Goal: Task Accomplishment & Management: Manage account settings

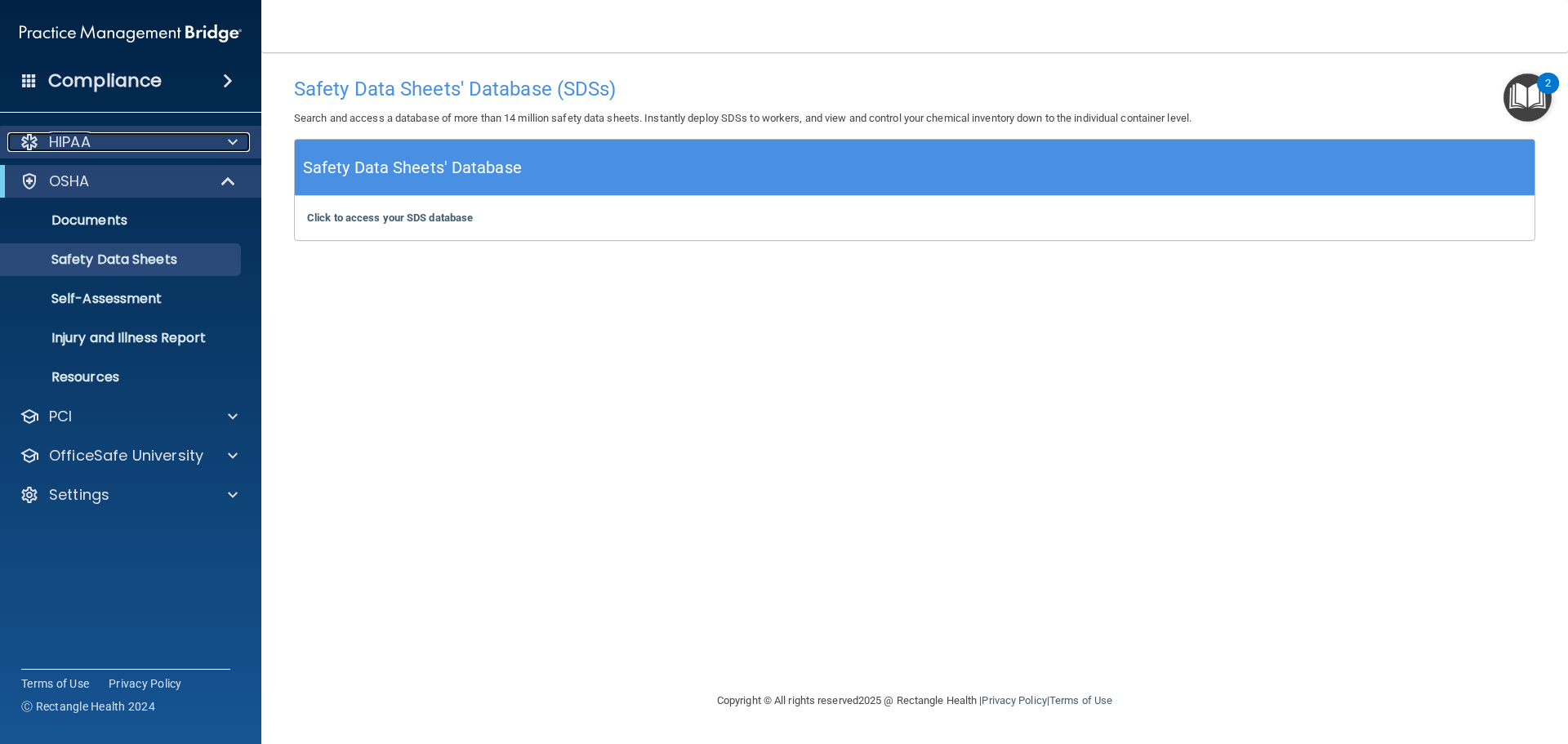
click at [79, 148] on p "HIPAA" at bounding box center [70, 142] width 42 height 20
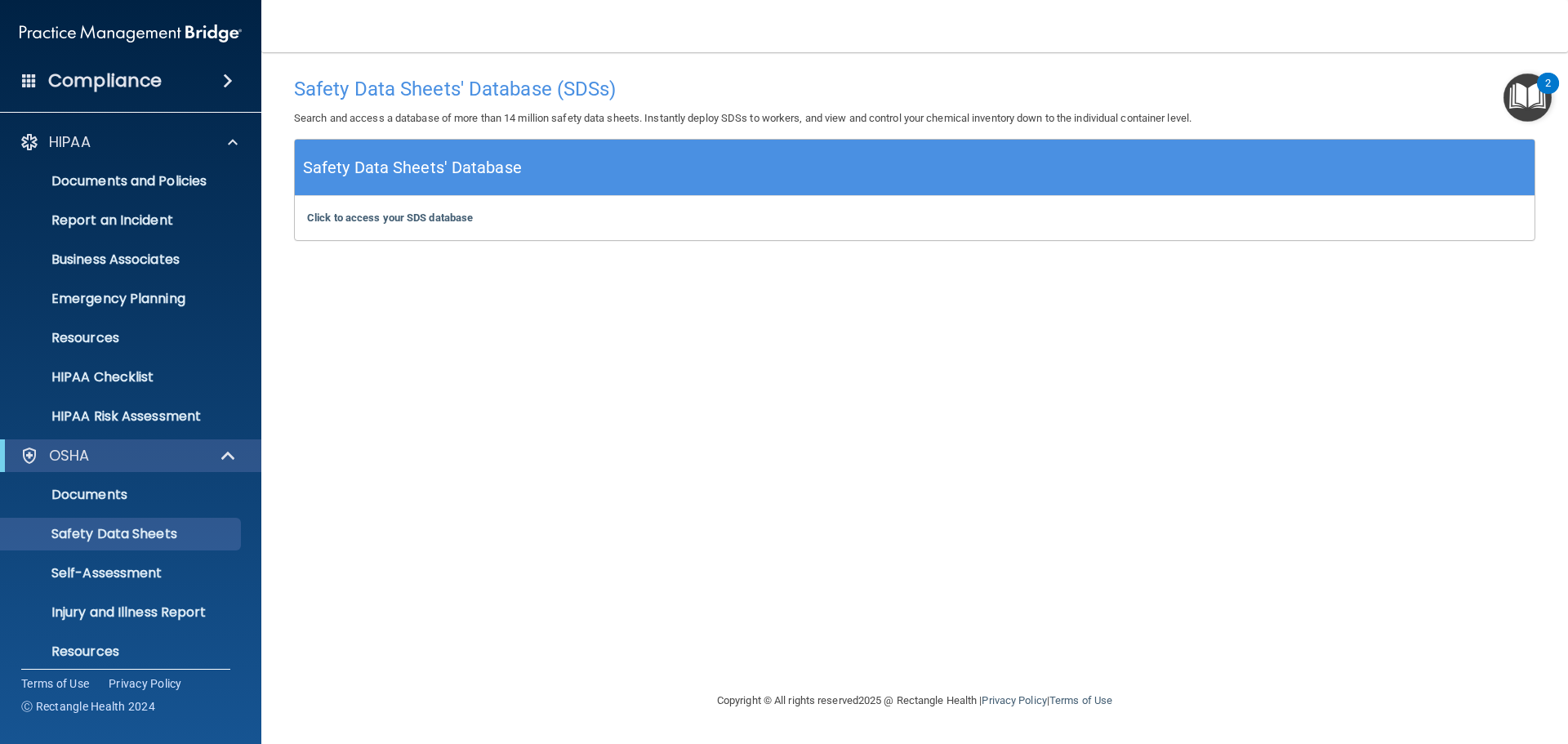
click at [1530, 108] on img "Open Resource Center, 2 new notifications" at bounding box center [1528, 97] width 48 height 48
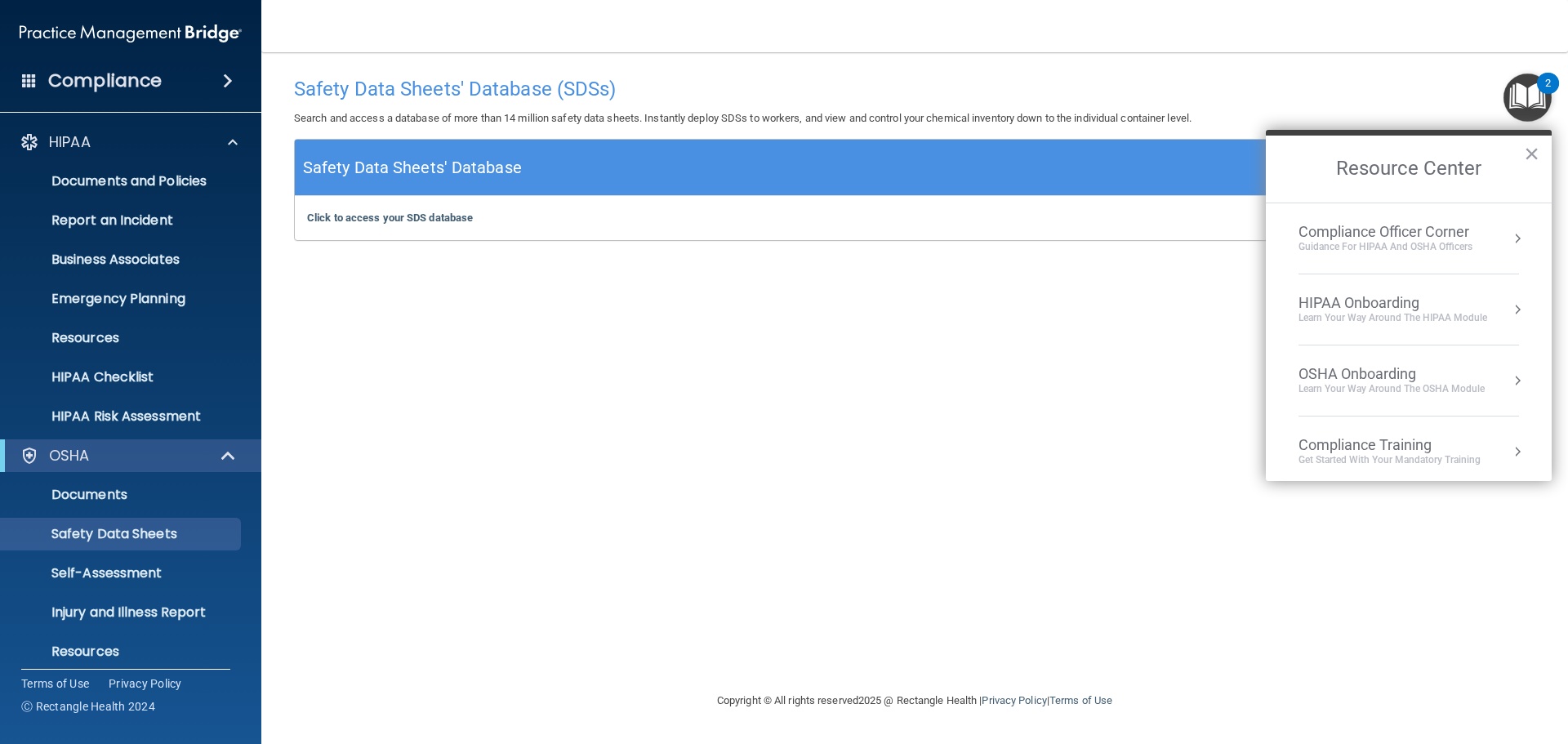
click at [1372, 311] on div "Learn Your Way around the HIPAA module" at bounding box center [1392, 318] width 188 height 14
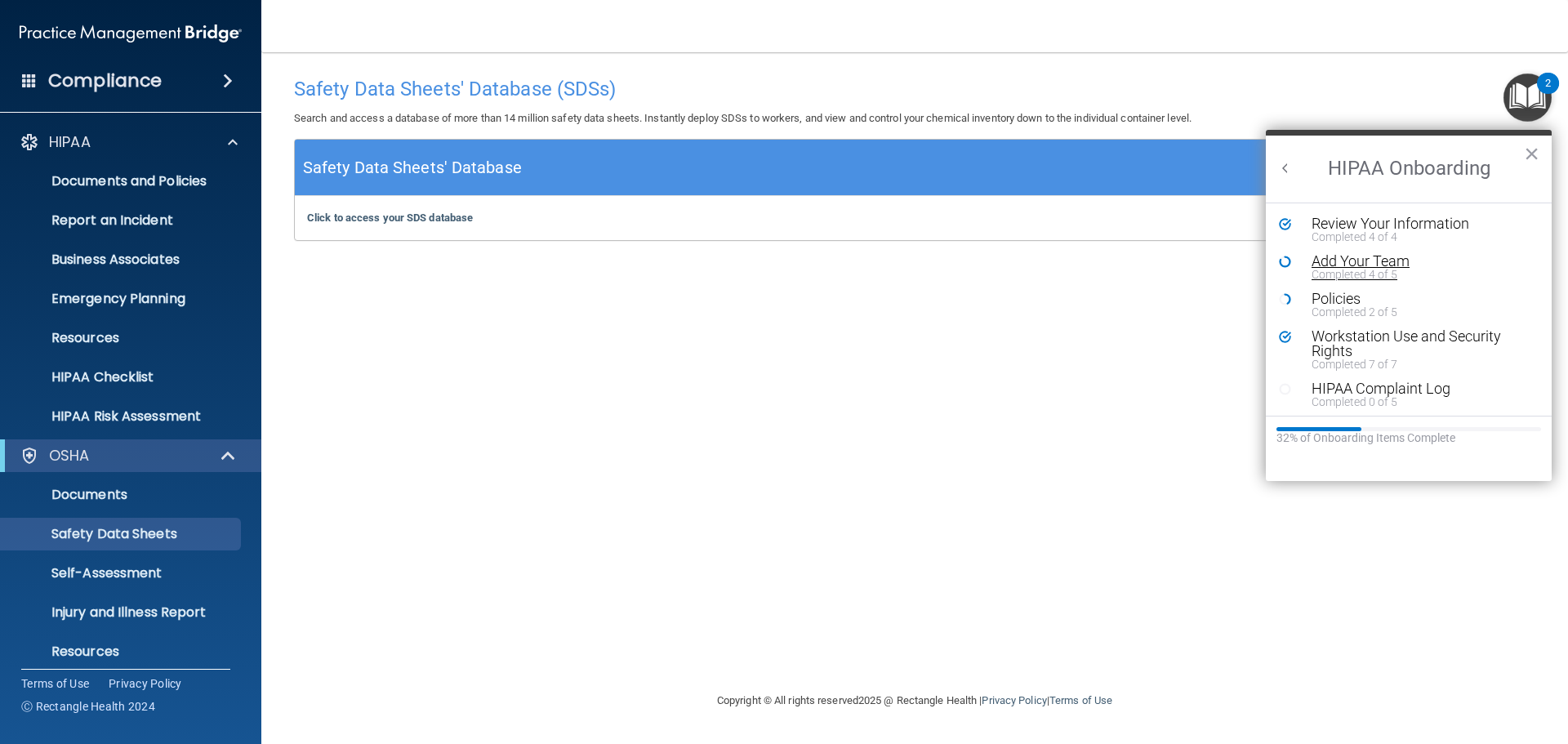
click at [1348, 269] on div "Completed 4 of 5" at bounding box center [1415, 274] width 207 height 12
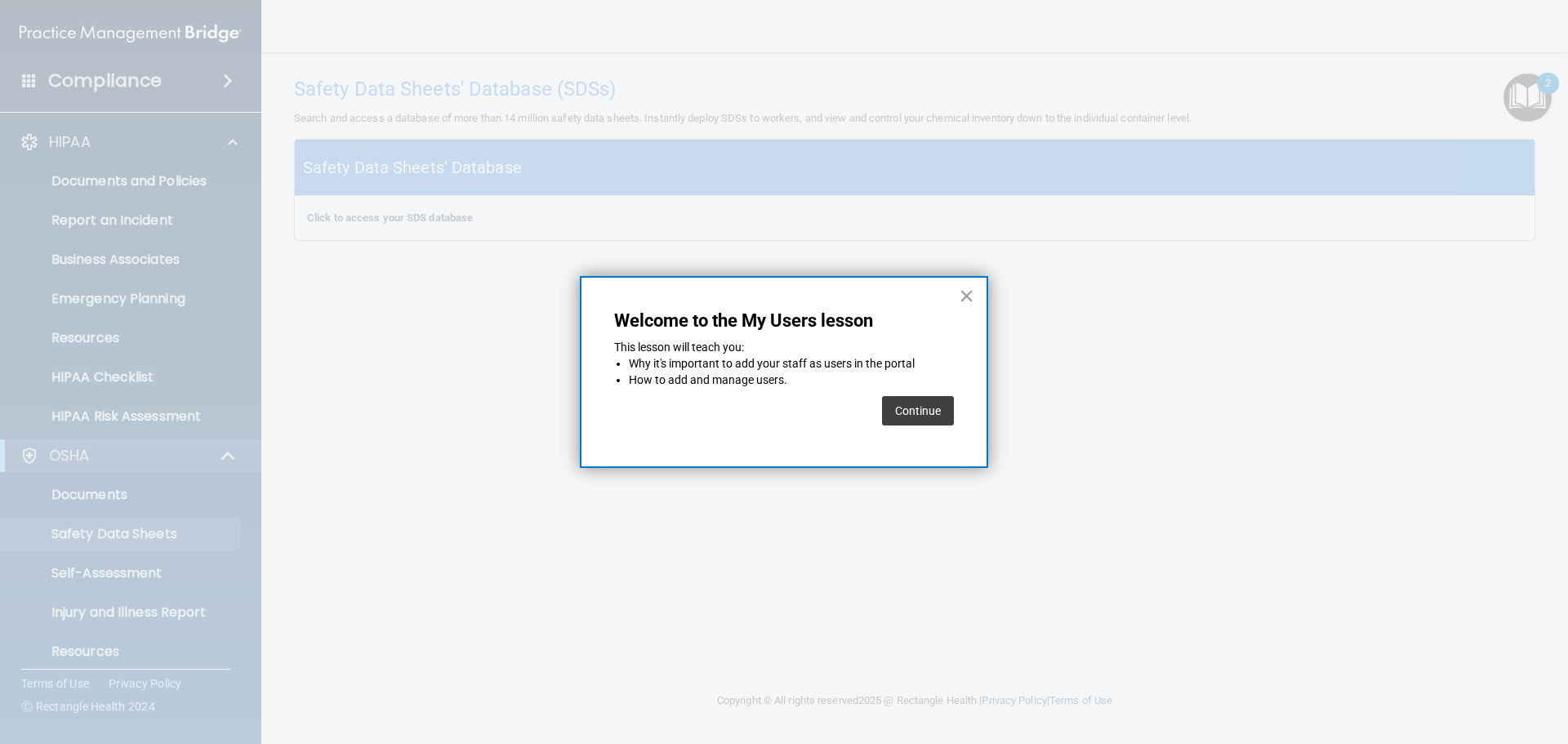
click at [933, 413] on button "Continue" at bounding box center [917, 410] width 72 height 29
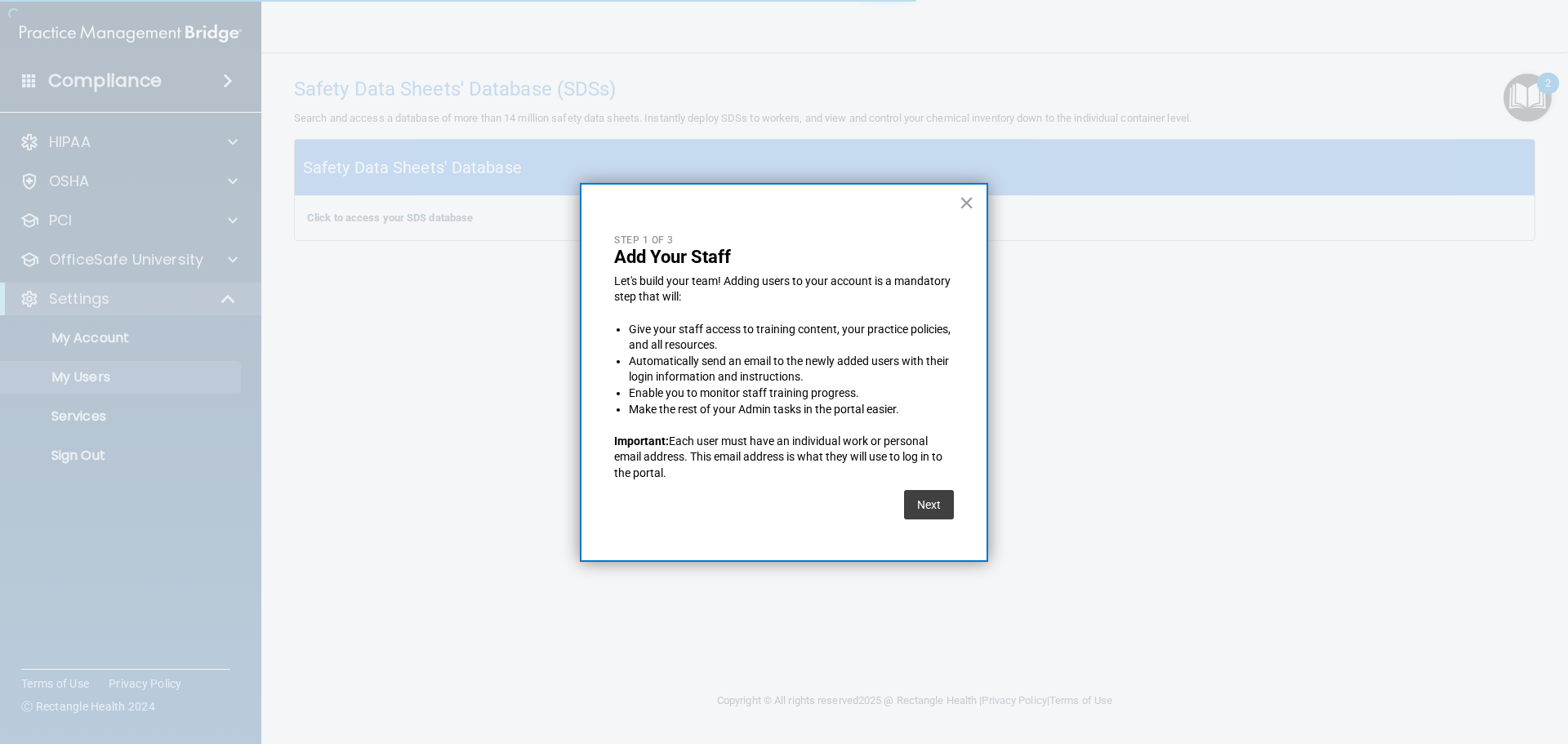
select select "20"
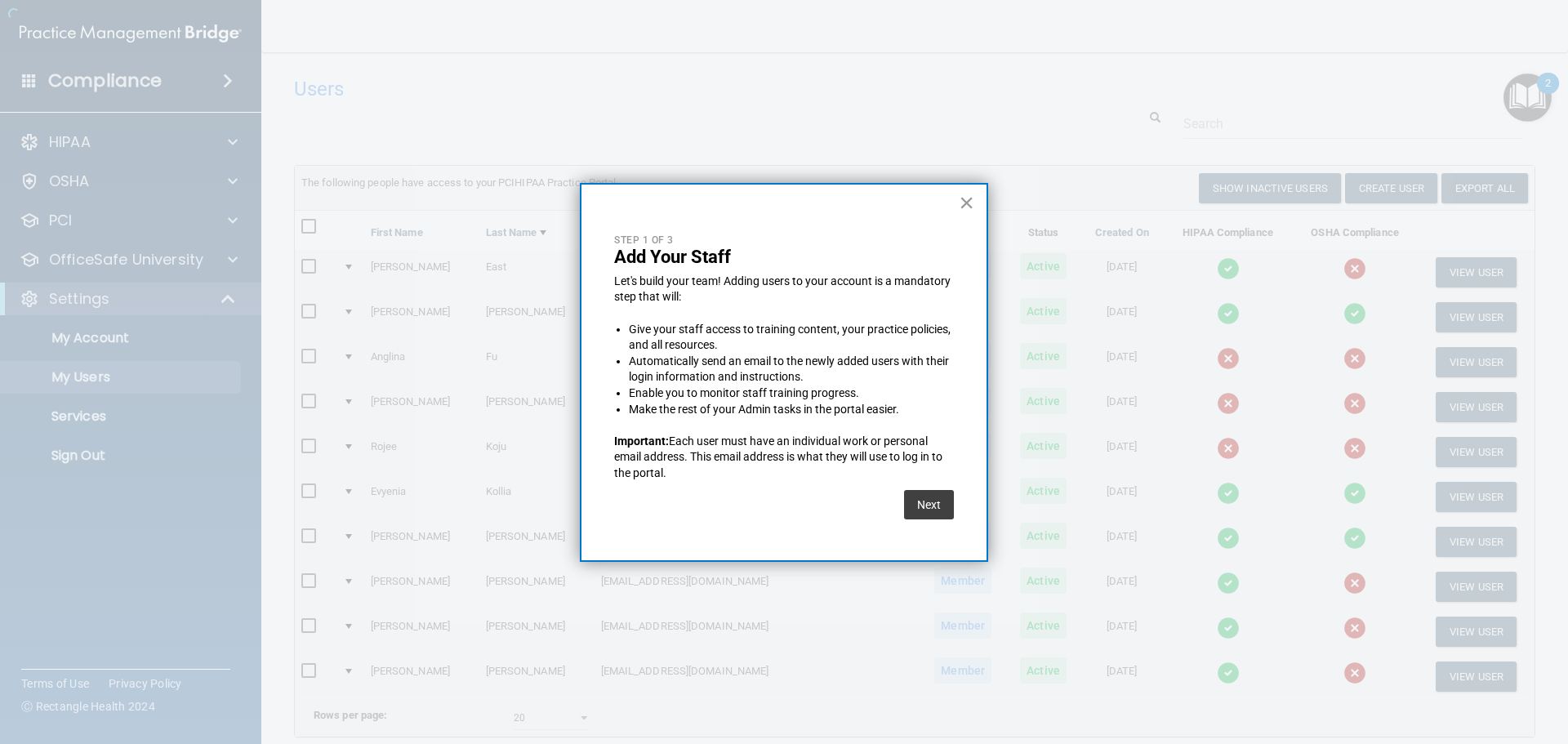
click at [969, 204] on button "×" at bounding box center [967, 202] width 15 height 26
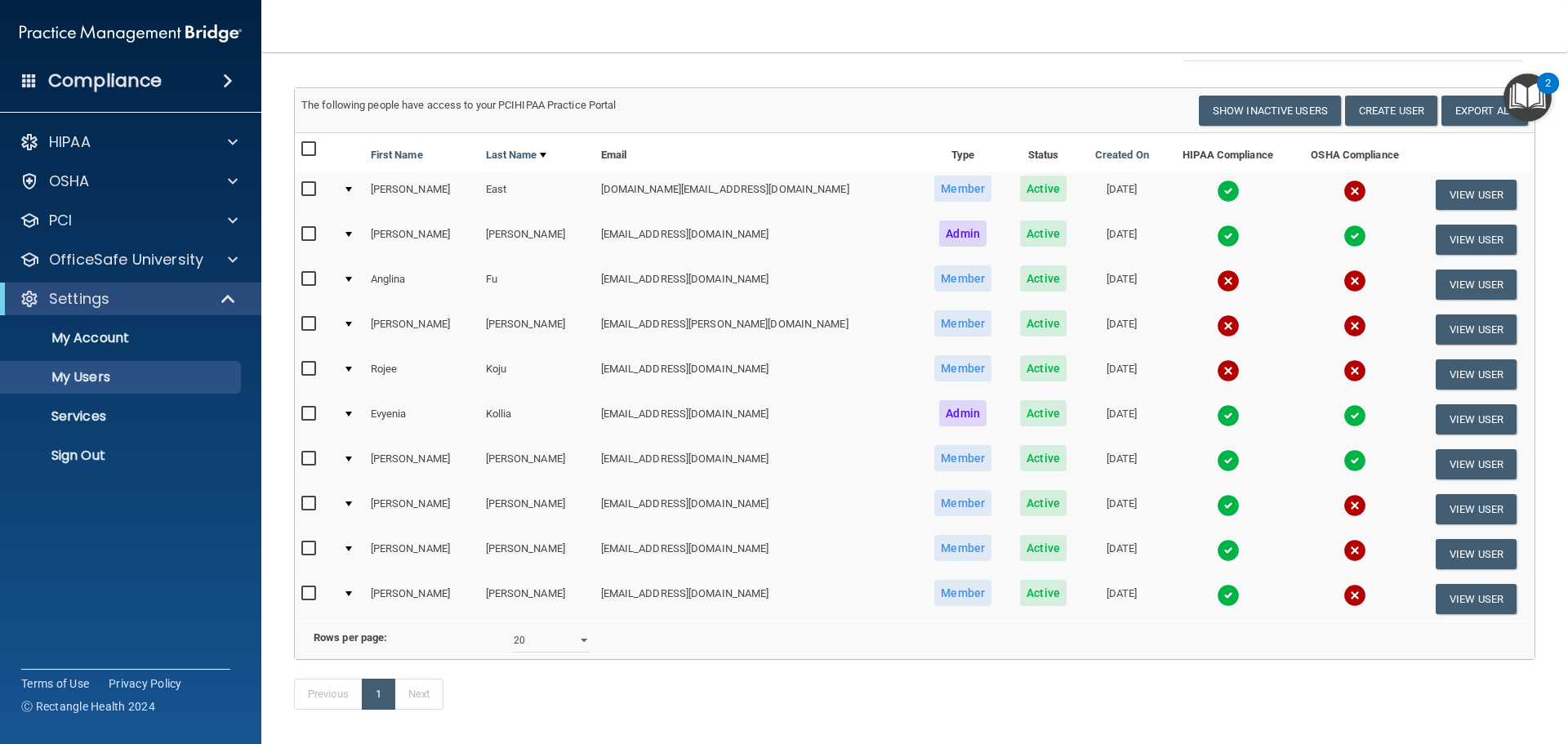
scroll to position [77, 0]
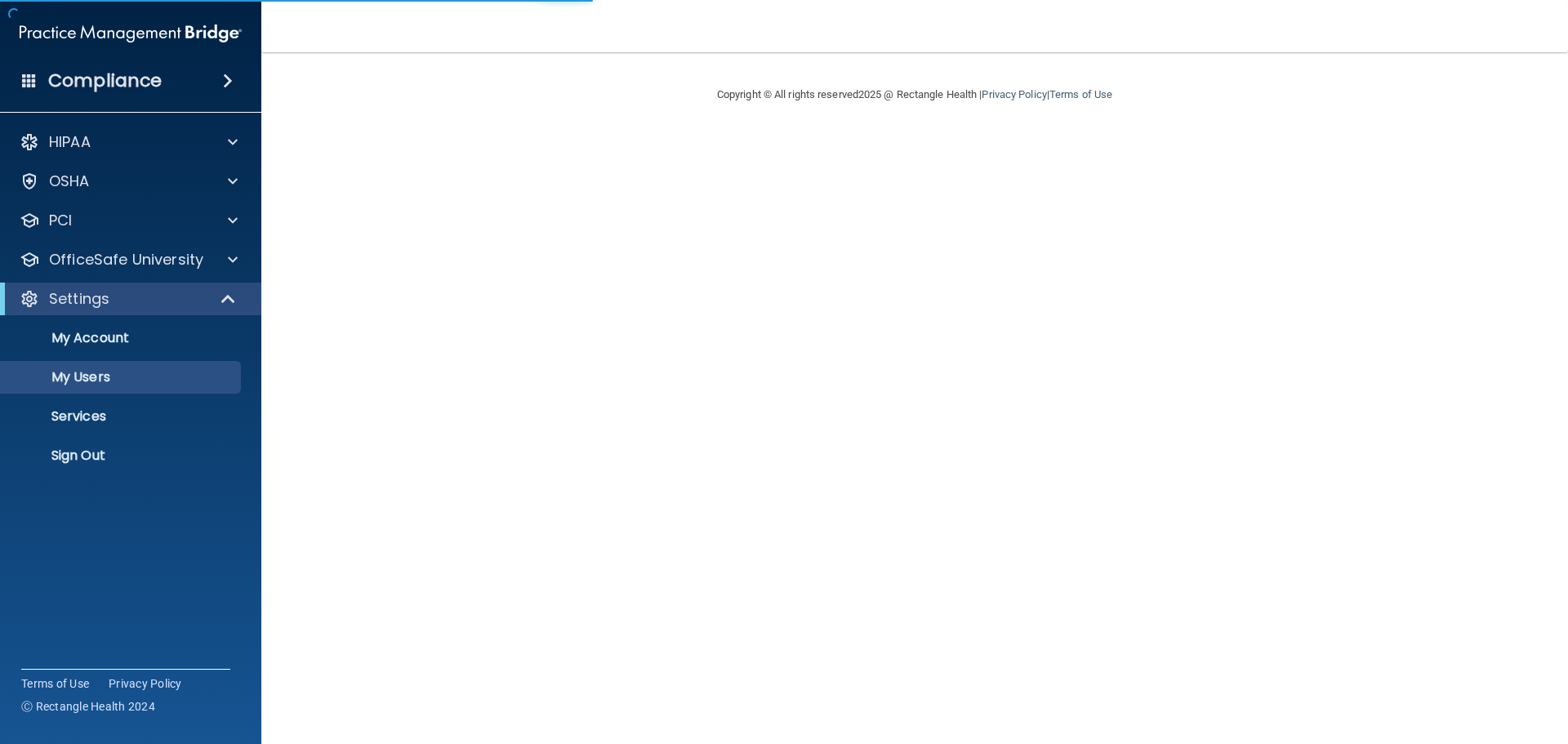
select select "20"
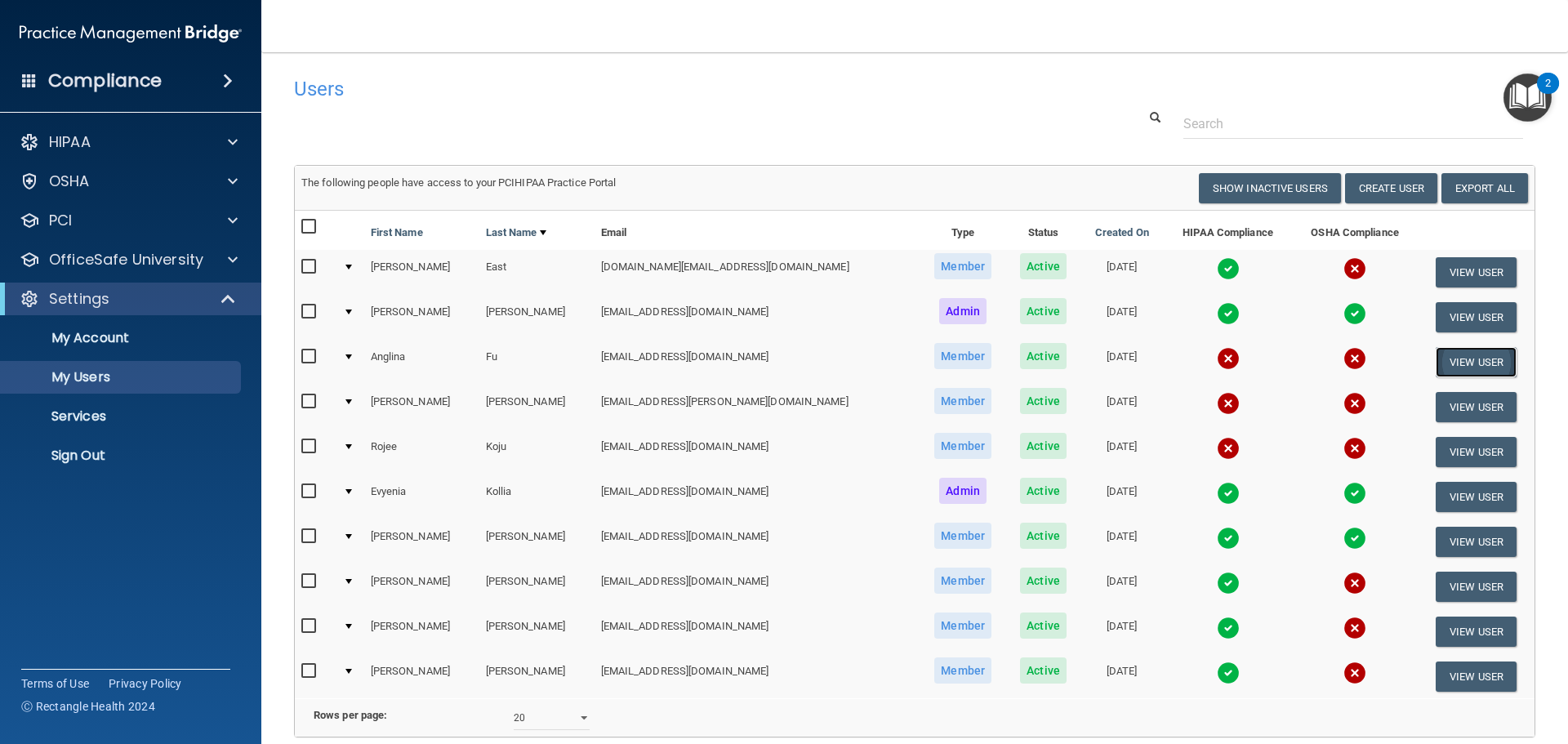
click at [1454, 365] on button "View User" at bounding box center [1476, 362] width 81 height 30
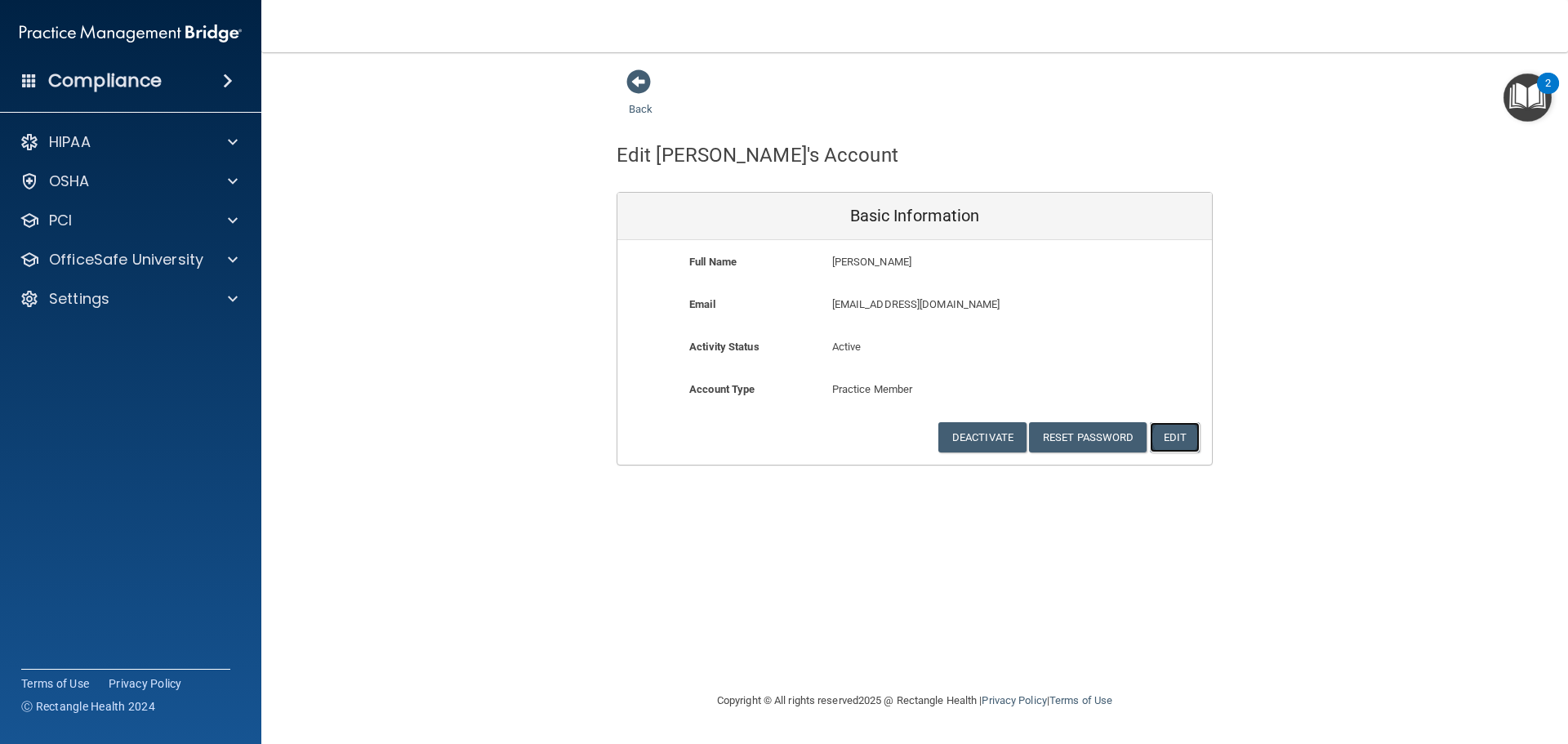
click at [1182, 434] on button "Edit" at bounding box center [1175, 437] width 50 height 30
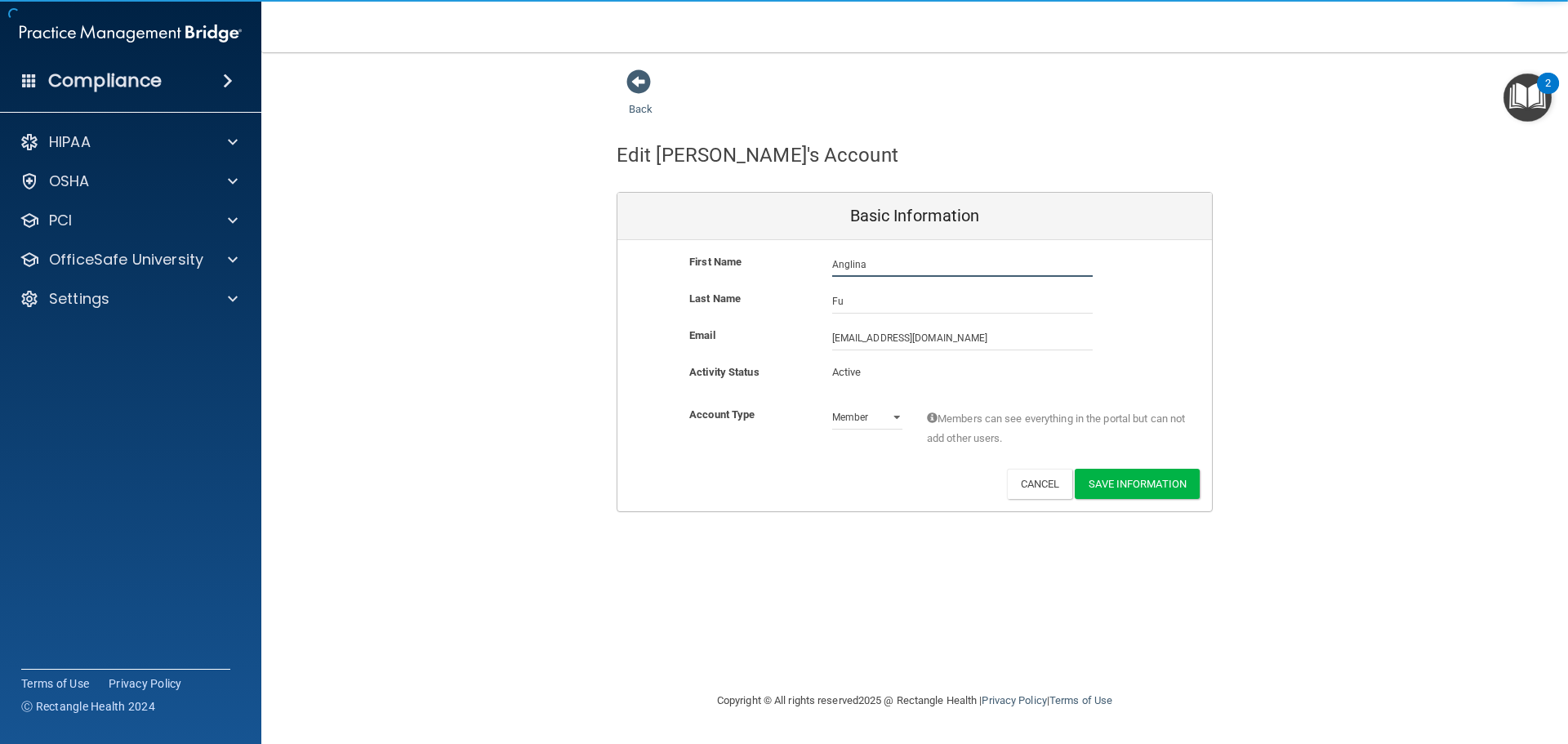
drag, startPoint x: 875, startPoint y: 265, endPoint x: 810, endPoint y: 244, distance: 68.3
click at [770, 236] on div "Basic Information First Name [PERSON_NAME] Last Name Fu Email [EMAIL_ADDRESS][D…" at bounding box center [915, 351] width 596 height 320
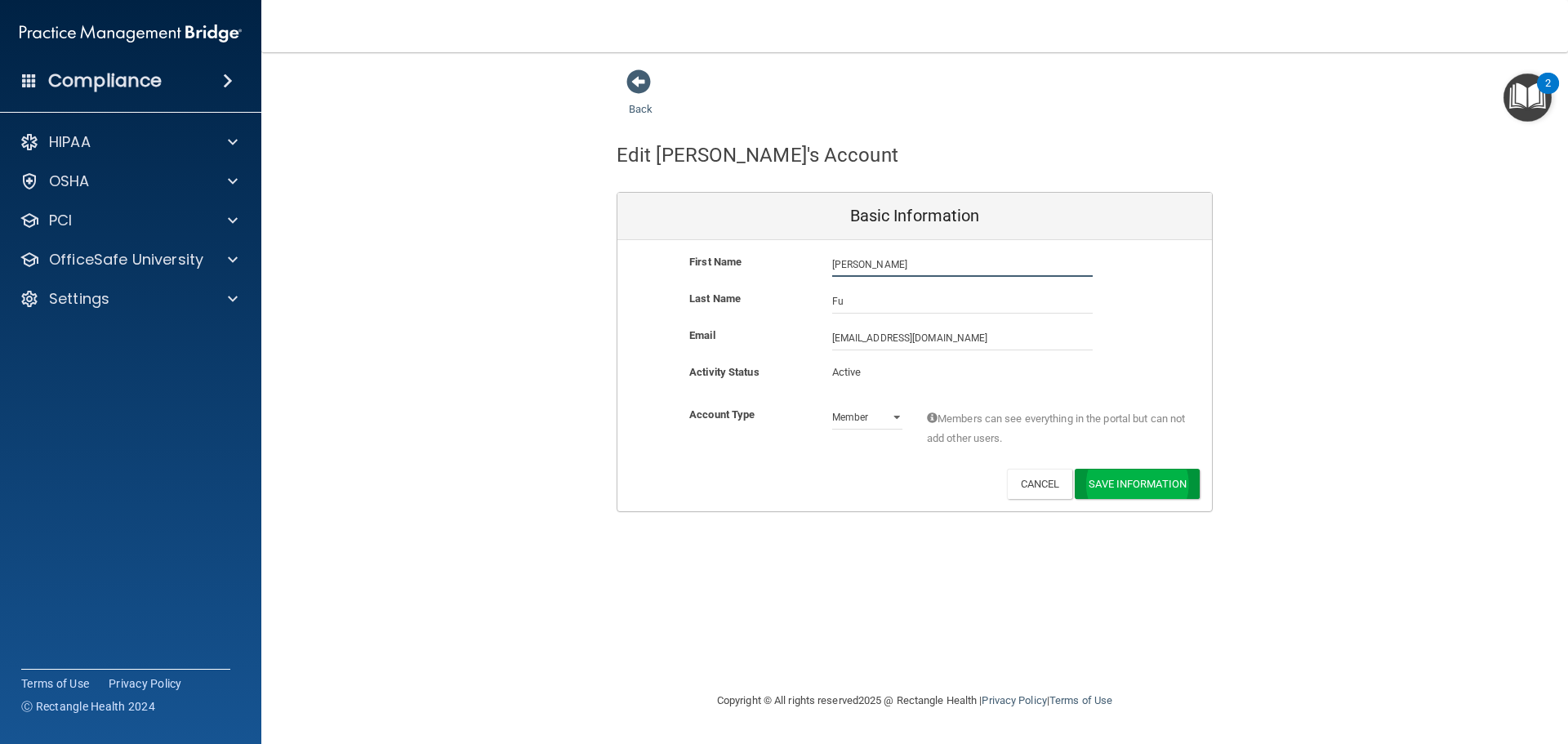
type input "[PERSON_NAME]"
click at [1153, 484] on button "Save Information" at bounding box center [1137, 484] width 125 height 30
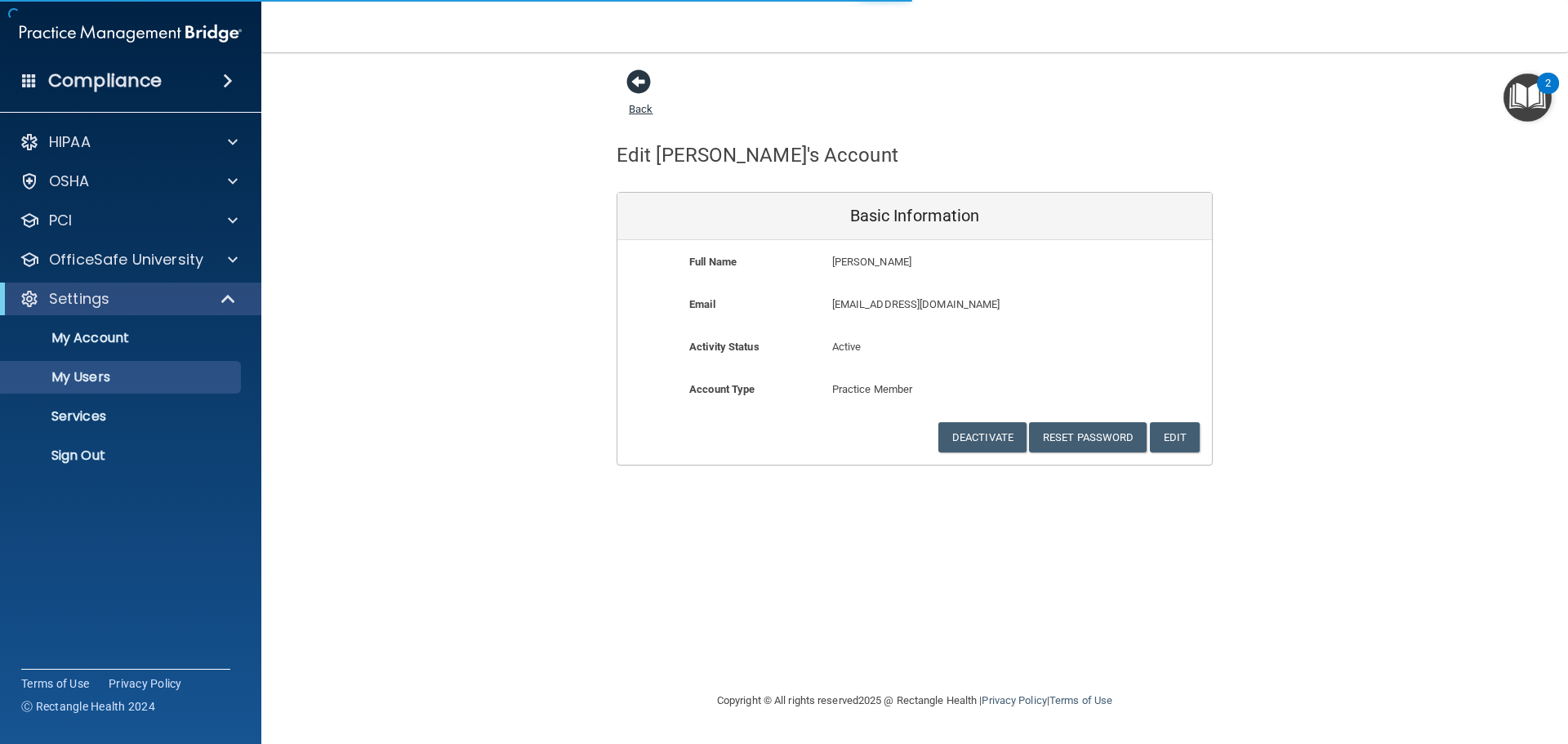
select select "20"
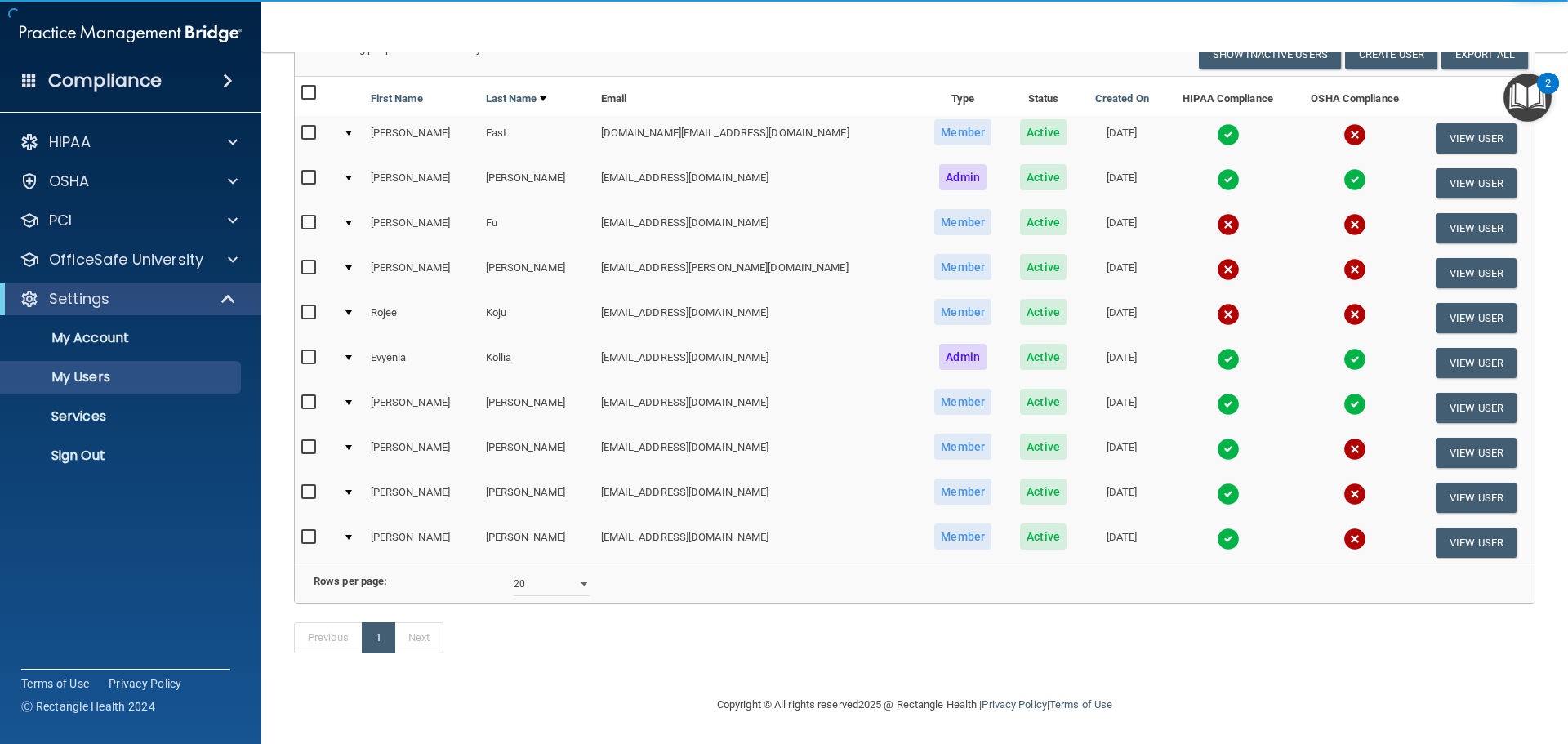
scroll to position [221, 0]
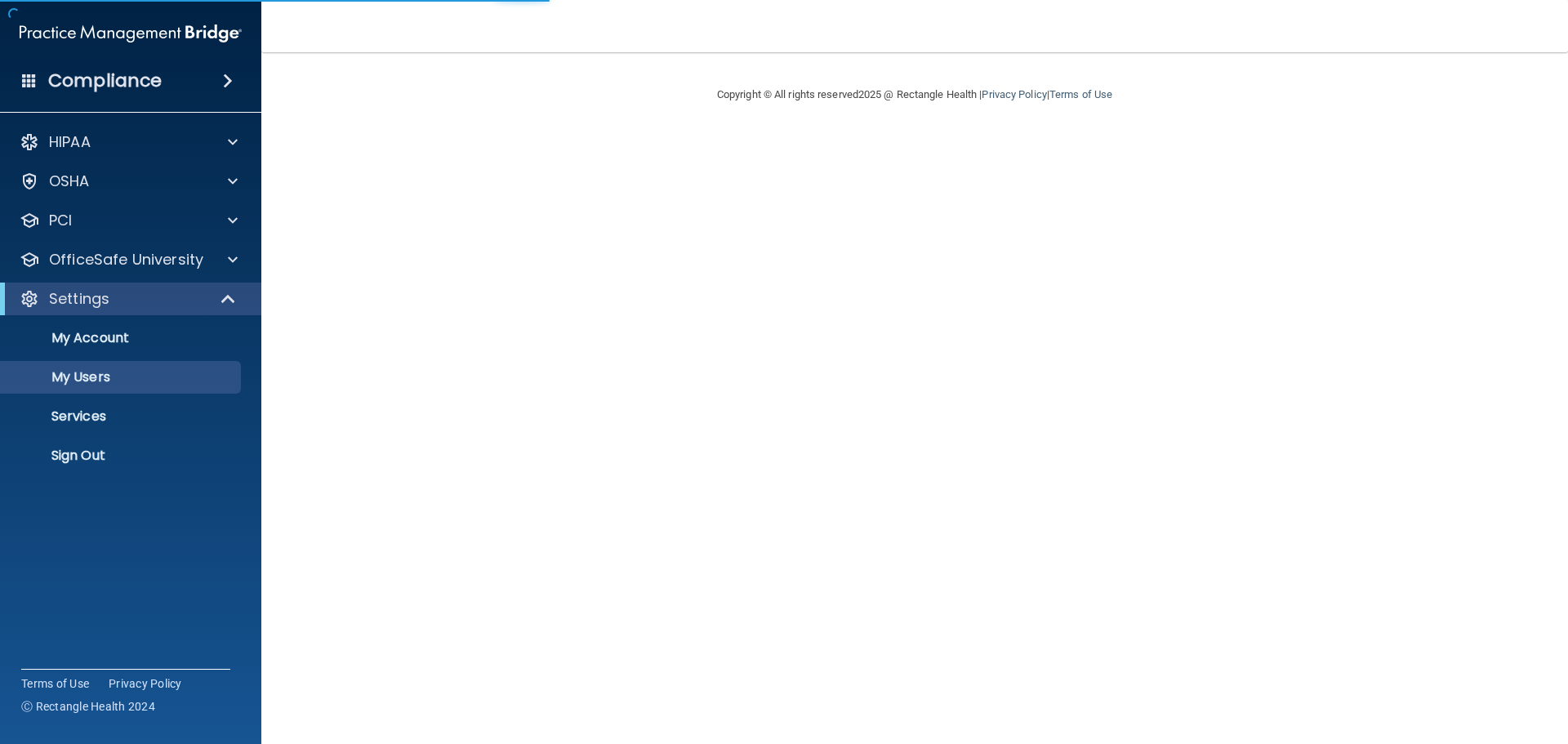
select select "20"
